Goal: Obtain resource: Obtain resource

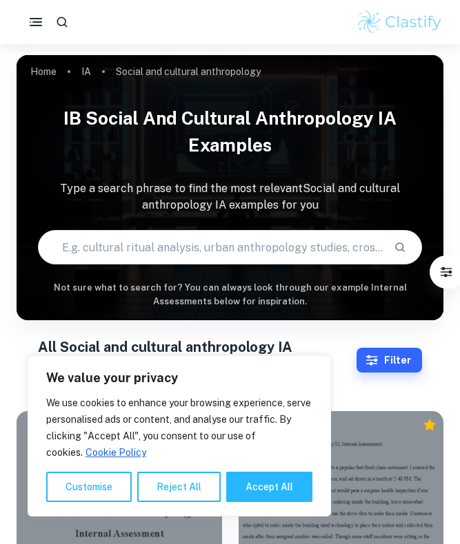
scroll to position [105, 0]
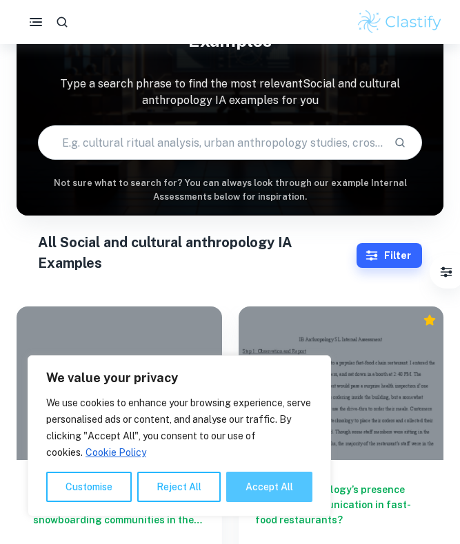
click at [265, 477] on button "Accept All" at bounding box center [269, 487] width 86 height 30
checkbox input "true"
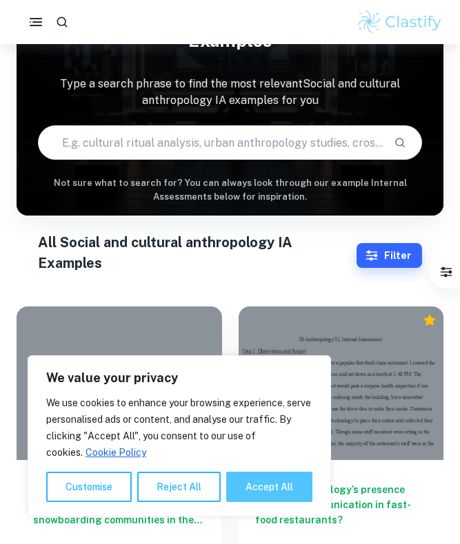
checkbox input "true"
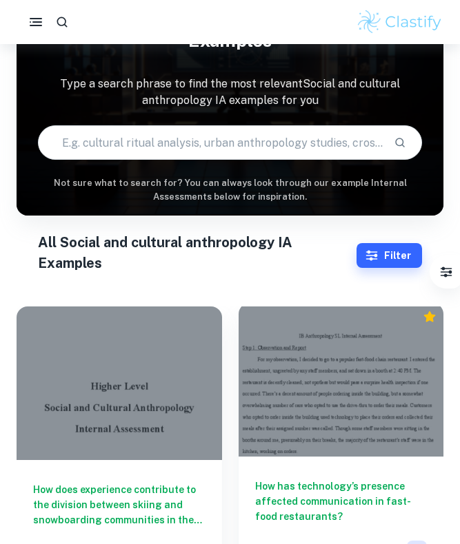
click at [347, 416] on div at bounding box center [340, 380] width 205 height 154
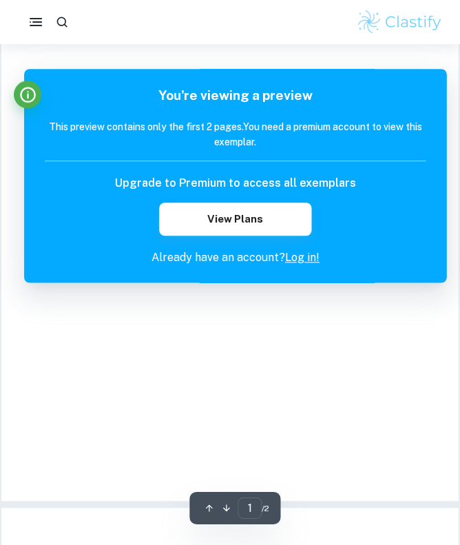
scroll to position [44, 0]
